Goal: Information Seeking & Learning: Learn about a topic

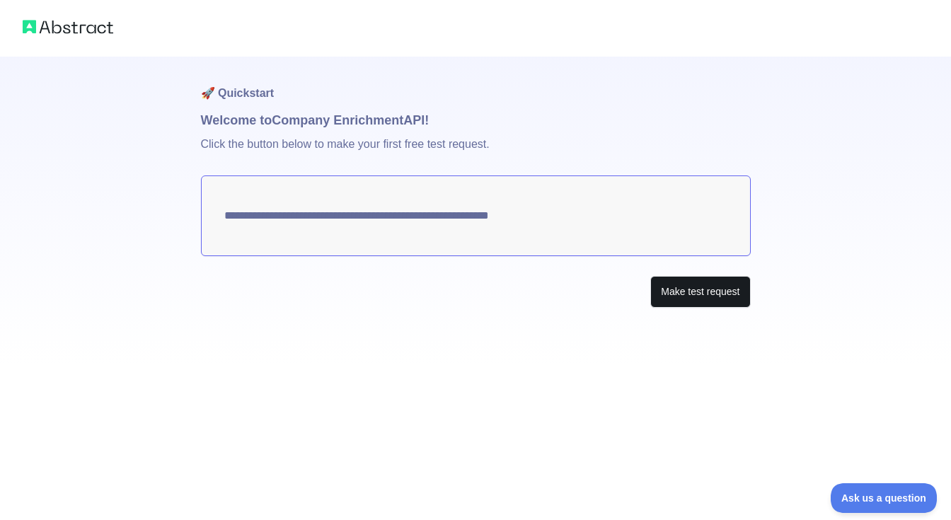
click at [683, 297] on button "Make test request" at bounding box center [700, 292] width 100 height 32
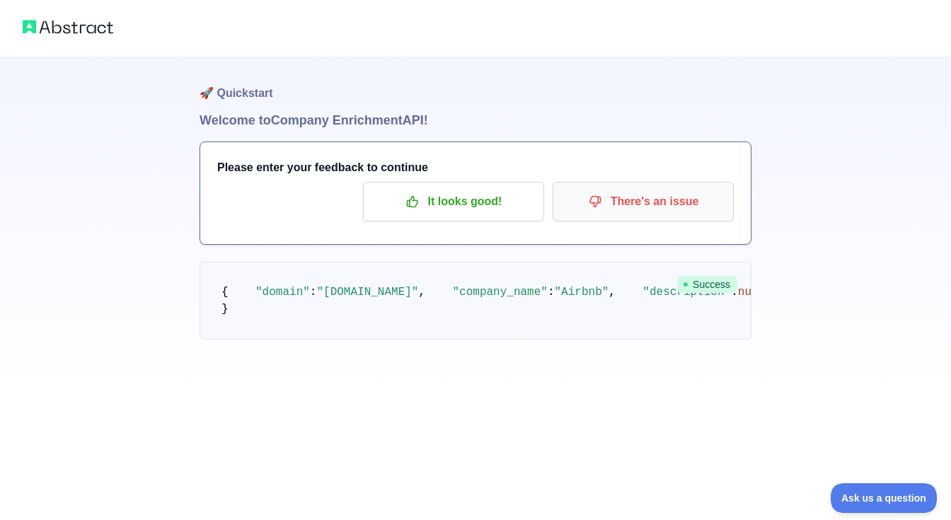
click at [659, 212] on p "There's an issue" at bounding box center [643, 202] width 160 height 24
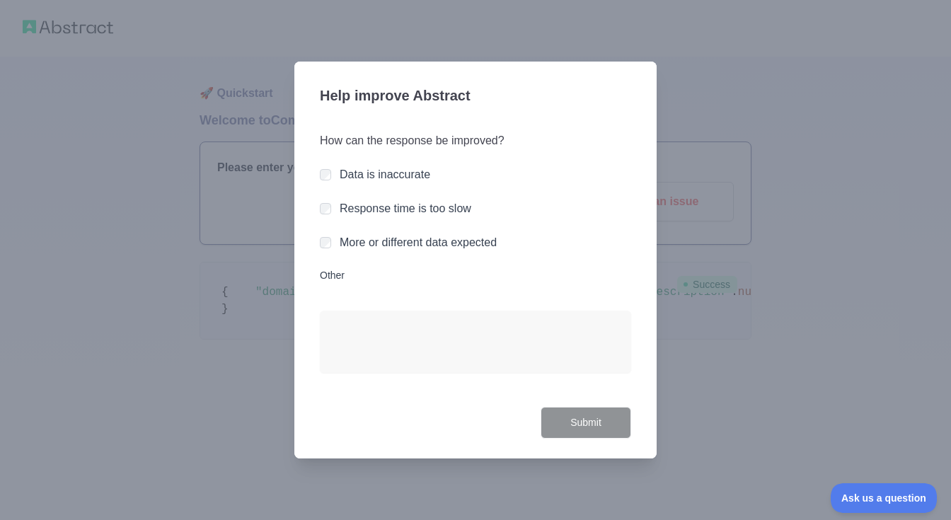
click at [391, 169] on label "Data is inaccurate" at bounding box center [385, 174] width 91 height 12
click at [392, 173] on label "Data is inaccurate" at bounding box center [385, 174] width 91 height 12
click at [352, 352] on textarea "Other" at bounding box center [475, 342] width 311 height 62
type textarea "*"
type textarea "**********"
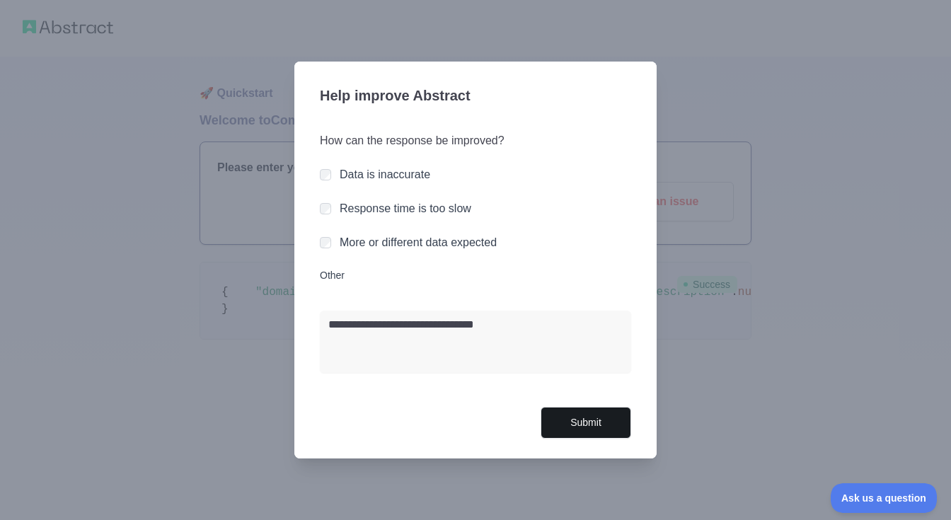
click at [586, 430] on button "Submit" at bounding box center [586, 423] width 91 height 32
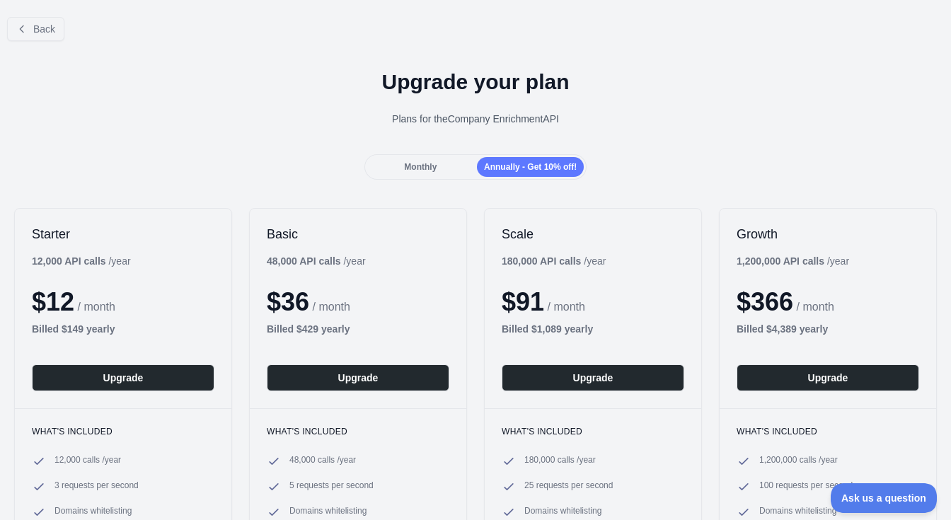
click at [445, 175] on div "Monthly" at bounding box center [420, 167] width 107 height 20
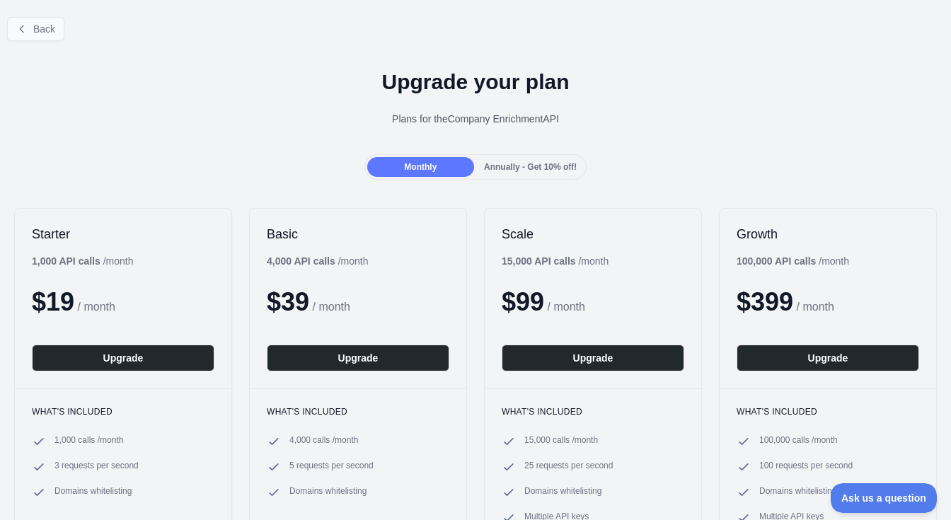
click at [35, 31] on span "Back" at bounding box center [44, 28] width 22 height 11
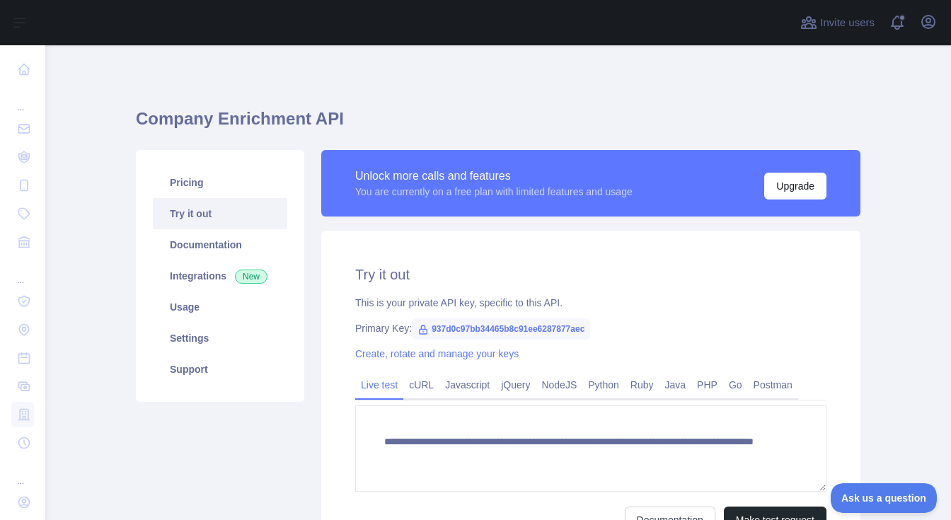
scroll to position [25, 0]
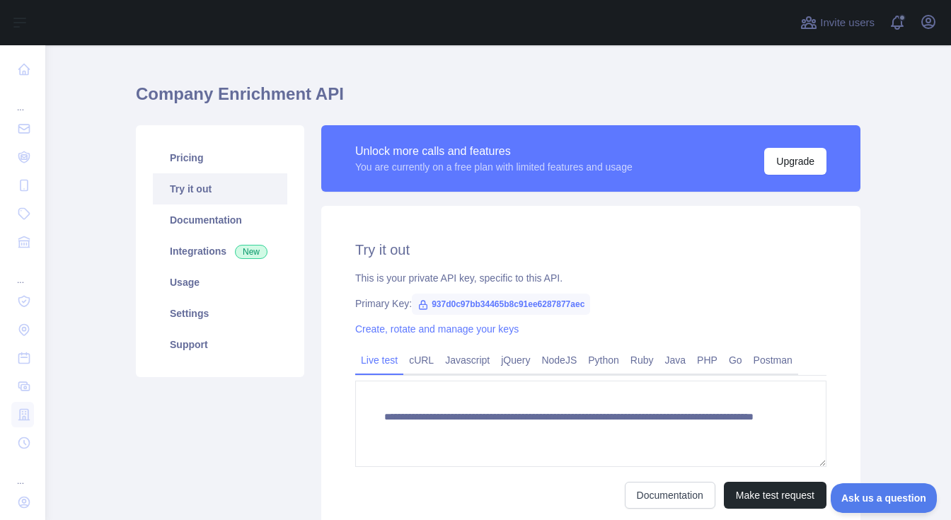
click at [462, 306] on span "937d0c97bb34465b8c91ee6287877aec" at bounding box center [501, 304] width 178 height 21
click at [541, 247] on h2 "Try it out" at bounding box center [590, 250] width 471 height 20
click at [517, 299] on span "937d0c97bb34465b8c91ee6287877aec" at bounding box center [501, 304] width 178 height 21
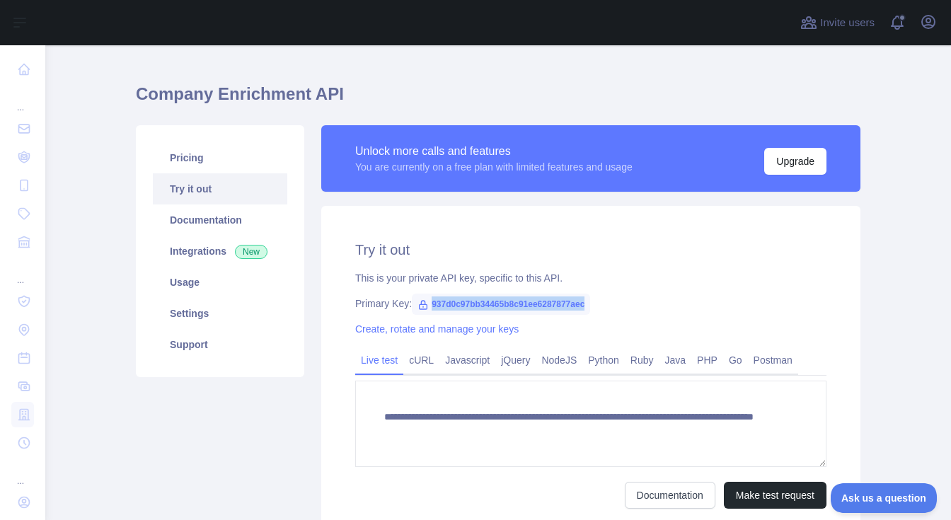
click at [495, 242] on h2 "Try it out" at bounding box center [590, 250] width 471 height 20
click at [242, 191] on link "Try it out" at bounding box center [220, 188] width 134 height 31
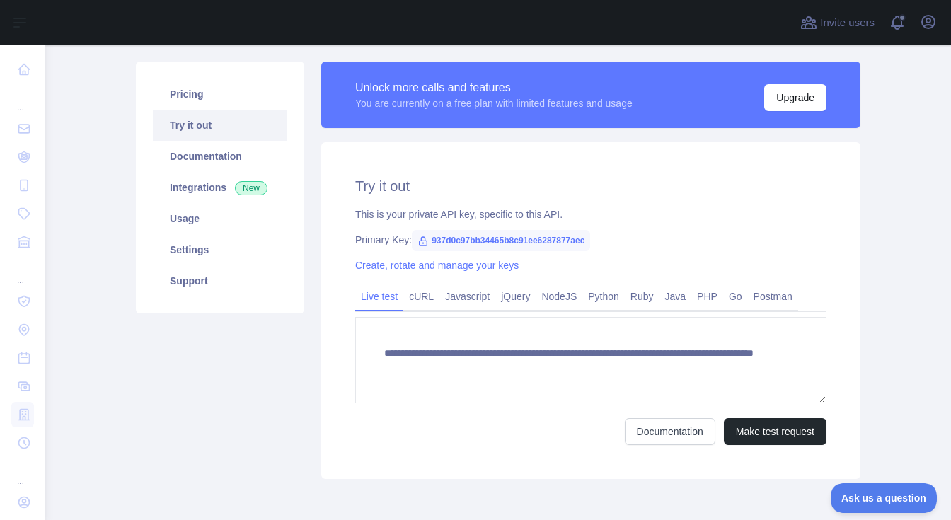
scroll to position [90, 0]
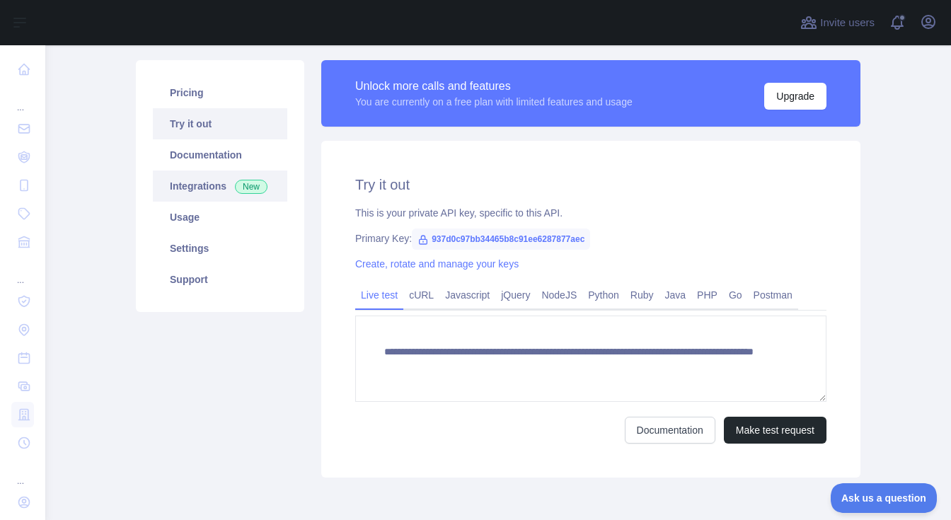
click at [225, 185] on link "Integrations New" at bounding box center [220, 186] width 134 height 31
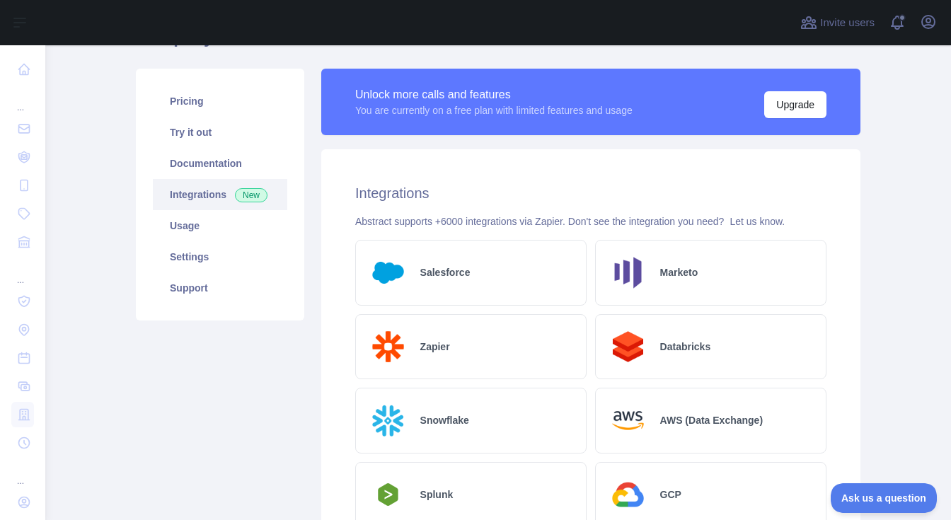
scroll to position [82, 0]
click at [454, 333] on div "Zapier" at bounding box center [470, 347] width 231 height 66
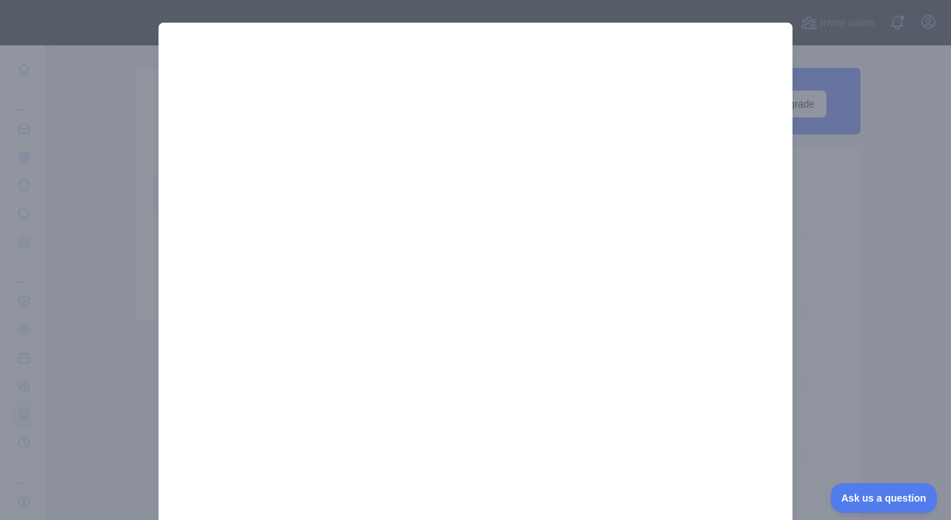
scroll to position [0, 0]
click at [871, 165] on div at bounding box center [475, 260] width 951 height 520
